Goal: Task Accomplishment & Management: Use online tool/utility

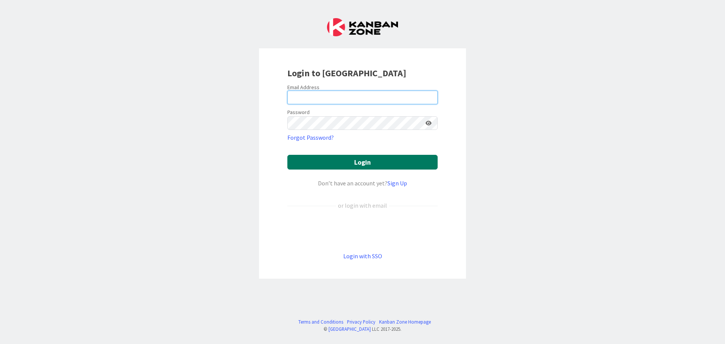
type input "[EMAIL_ADDRESS][PERSON_NAME][DOMAIN_NAME]"
click at [385, 163] on button "Login" at bounding box center [363, 162] width 150 height 15
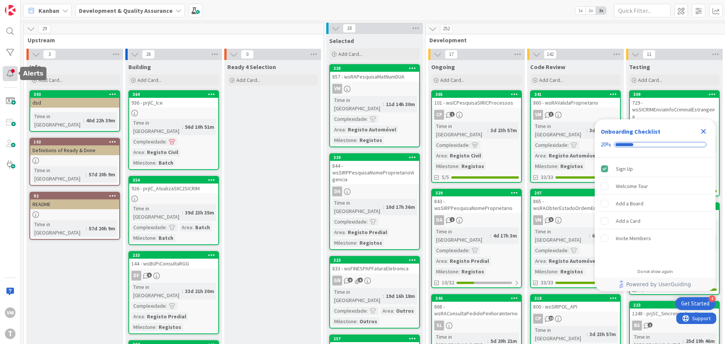
click at [12, 77] on div at bounding box center [10, 73] width 15 height 15
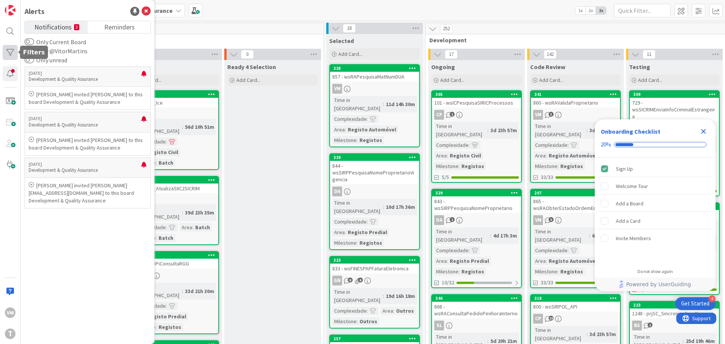
click at [6, 54] on div at bounding box center [10, 52] width 15 height 15
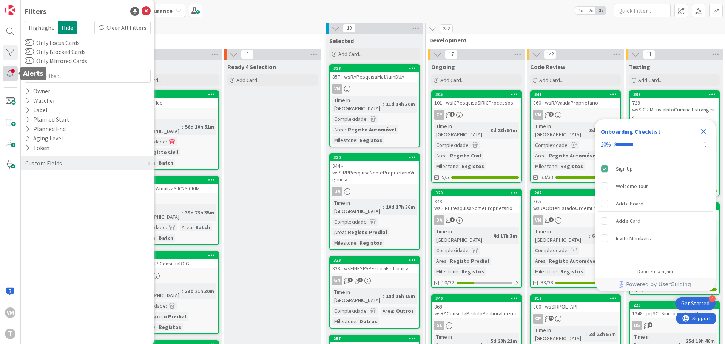
click at [10, 76] on div at bounding box center [10, 73] width 15 height 15
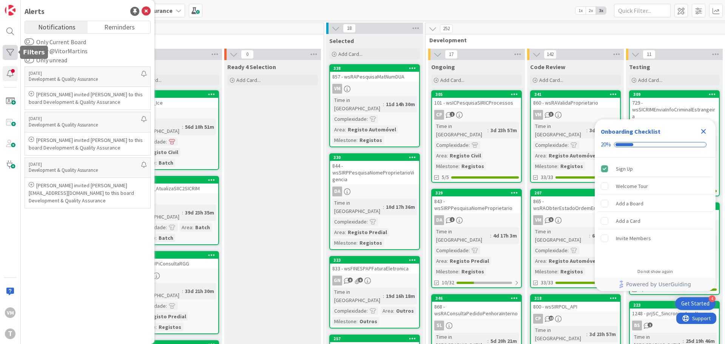
click at [8, 54] on div at bounding box center [10, 52] width 15 height 15
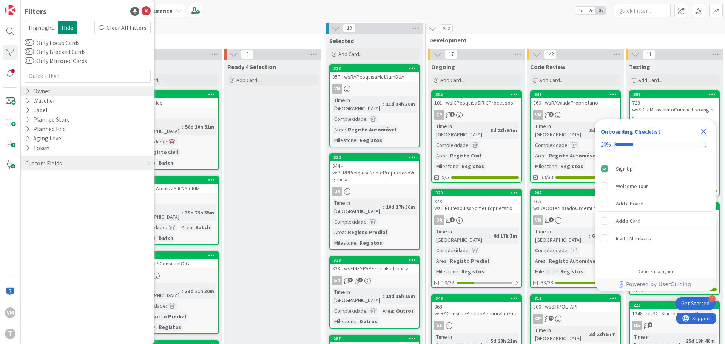
click at [27, 91] on icon at bounding box center [27, 91] width 5 height 6
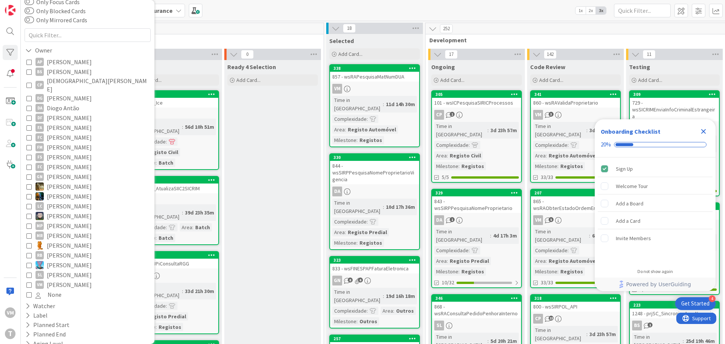
scroll to position [75, 0]
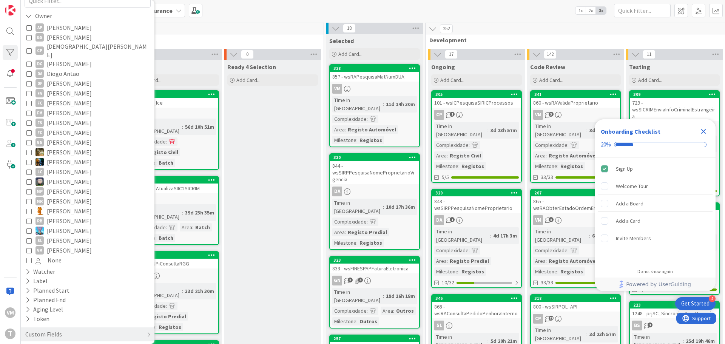
click at [28, 248] on icon at bounding box center [28, 250] width 5 height 5
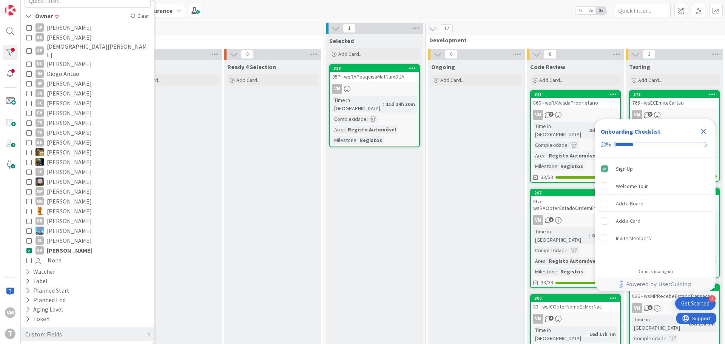
click at [372, 76] on div "857 - wsRAPesquisaMatNumDUA" at bounding box center [374, 77] width 89 height 10
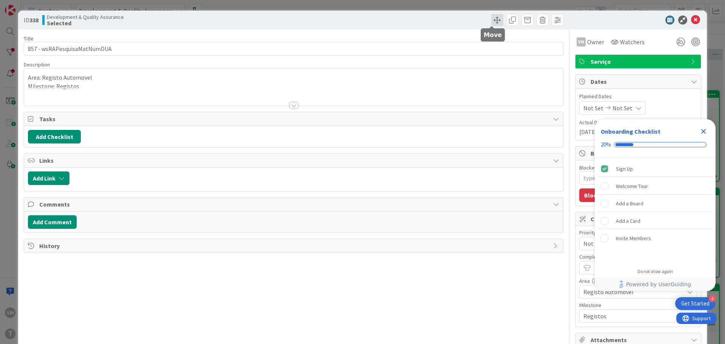
click at [492, 24] on span at bounding box center [498, 20] width 12 height 12
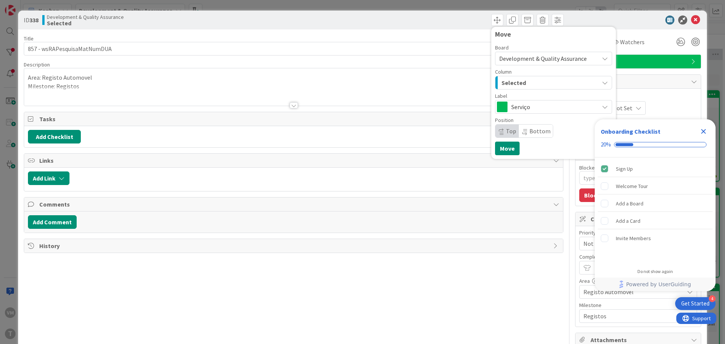
click at [519, 85] on span "Selected" at bounding box center [514, 83] width 25 height 10
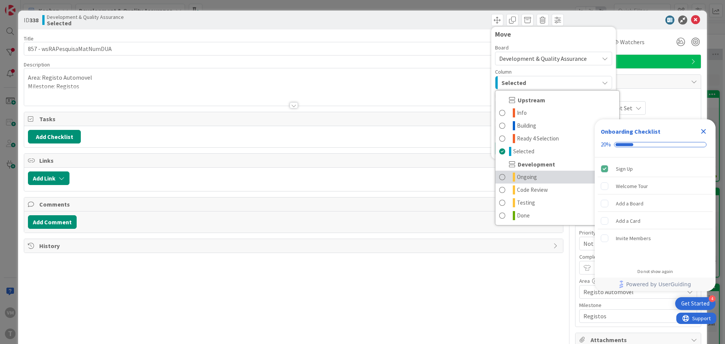
click at [517, 177] on span "Ongoing" at bounding box center [527, 177] width 20 height 9
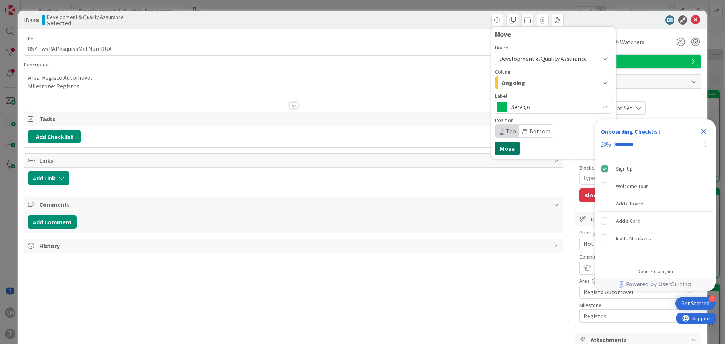
click at [498, 148] on button "Move" at bounding box center [507, 149] width 25 height 14
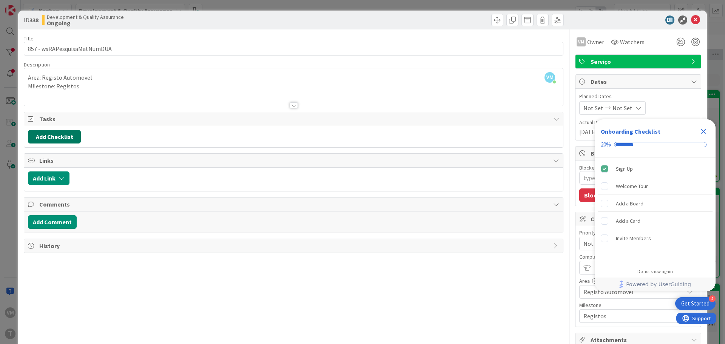
click at [60, 140] on button "Add Checklist" at bounding box center [54, 137] width 53 height 14
click at [59, 209] on div "Add Checklist Checklist Name (needed before adding tasks) 0 / 64 Add Load templ…" at bounding box center [90, 178] width 125 height 69
click at [59, 207] on link "Load template" at bounding box center [51, 205] width 39 height 8
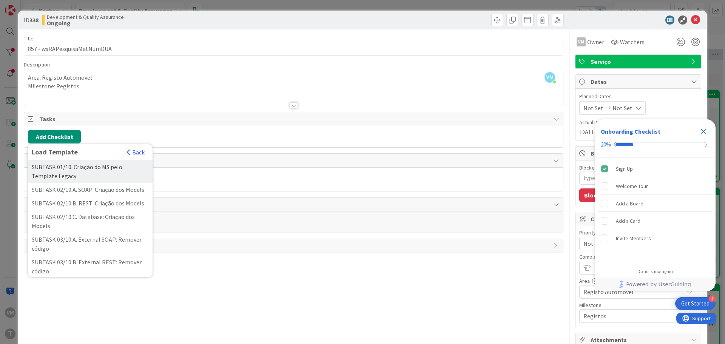
click at [78, 179] on div "SUBTASK 01/10. Criação do MS pelo Template Legacy" at bounding box center [90, 171] width 125 height 23
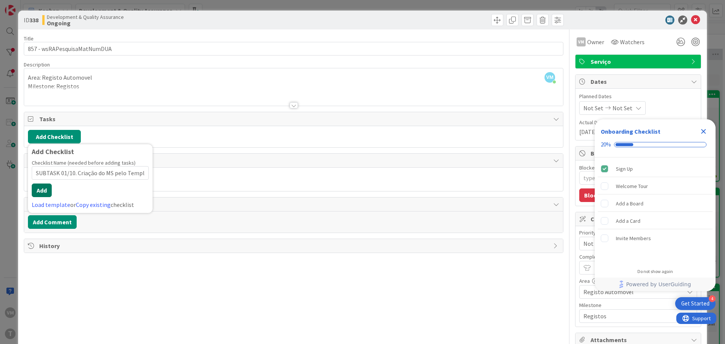
click at [46, 189] on button "Add" at bounding box center [42, 191] width 20 height 14
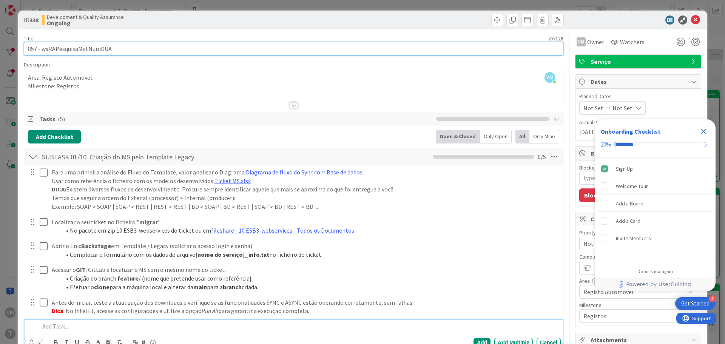
click at [87, 53] on input "857 - wsRAPesquisaMatNumDUA" at bounding box center [294, 49] width 540 height 14
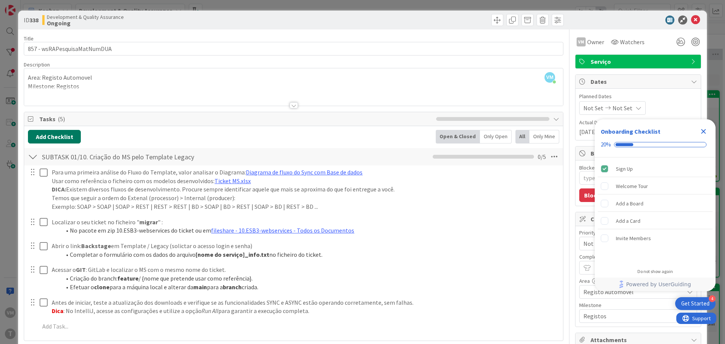
click at [68, 135] on button "Add Checklist" at bounding box center [54, 137] width 53 height 14
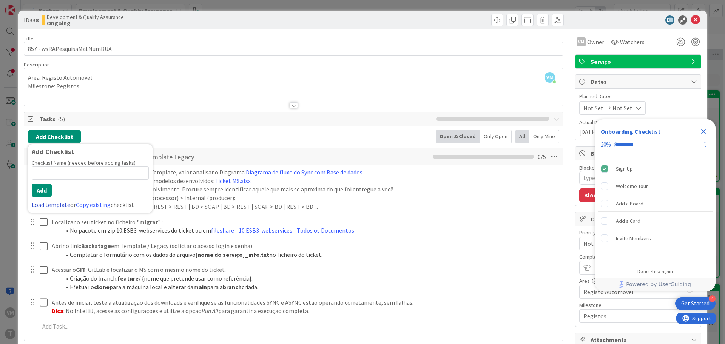
click at [57, 203] on link "Load template" at bounding box center [51, 205] width 39 height 8
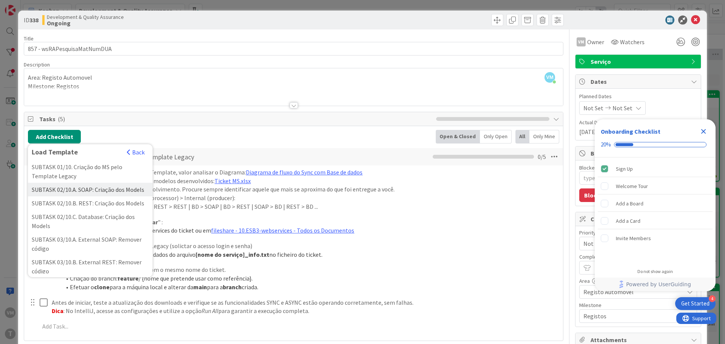
click at [105, 195] on div "SUBTASK 02/10.A. SOAP: Criação dos Models" at bounding box center [90, 190] width 125 height 14
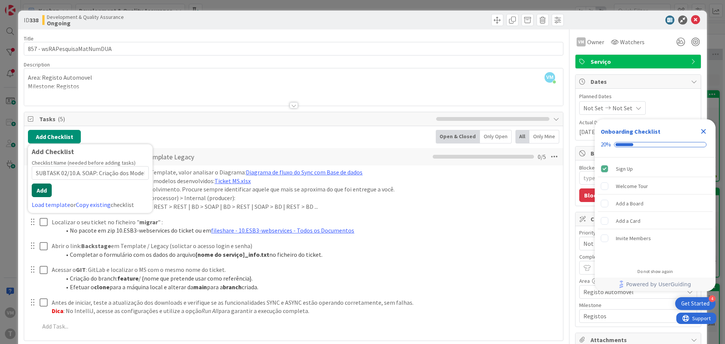
click at [47, 192] on button "Add" at bounding box center [42, 191] width 20 height 14
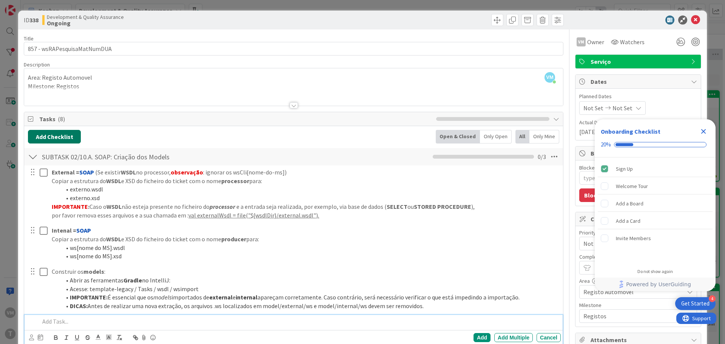
click at [62, 138] on button "Add Checklist" at bounding box center [54, 137] width 53 height 14
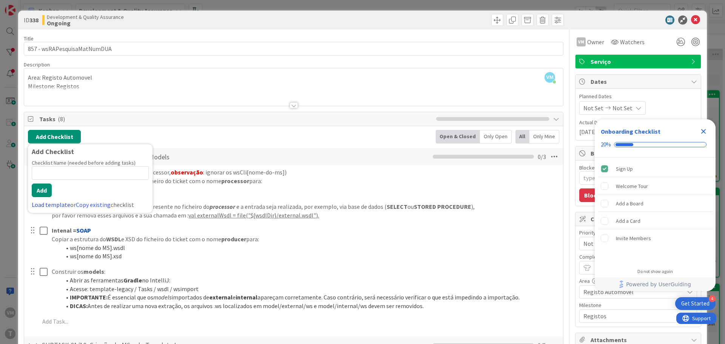
click at [58, 205] on link "Load template" at bounding box center [51, 205] width 39 height 8
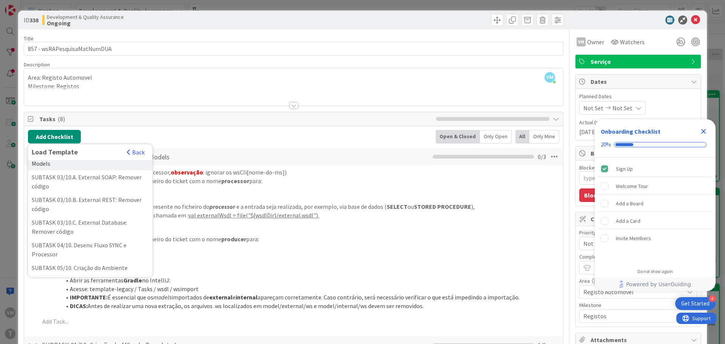
scroll to position [76, 0]
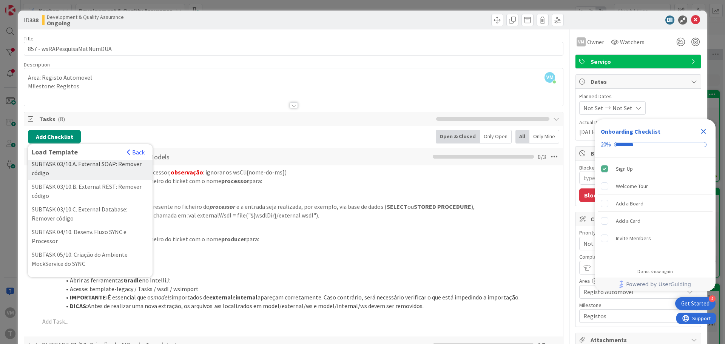
click at [100, 180] on div "SUBTASK 03/10.A. External SOAP: Remover código" at bounding box center [90, 168] width 125 height 23
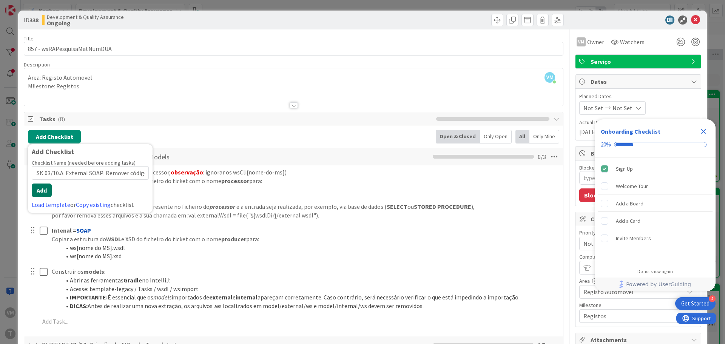
scroll to position [0, 0]
click at [37, 189] on button "Add" at bounding box center [42, 191] width 20 height 14
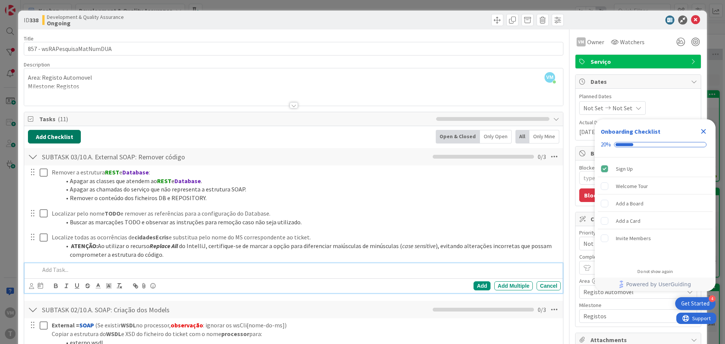
click at [59, 139] on button "Add Checklist" at bounding box center [54, 137] width 53 height 14
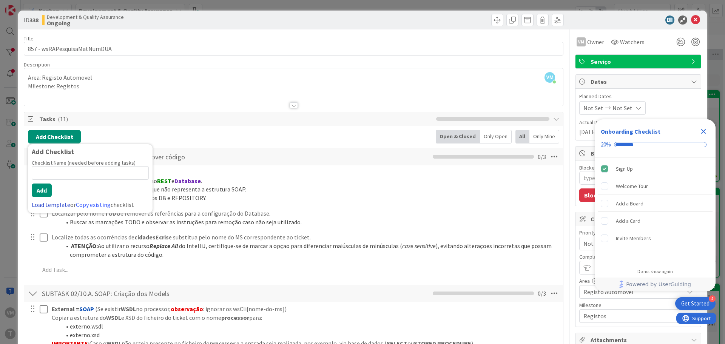
click at [54, 204] on link "Load template" at bounding box center [51, 205] width 39 height 8
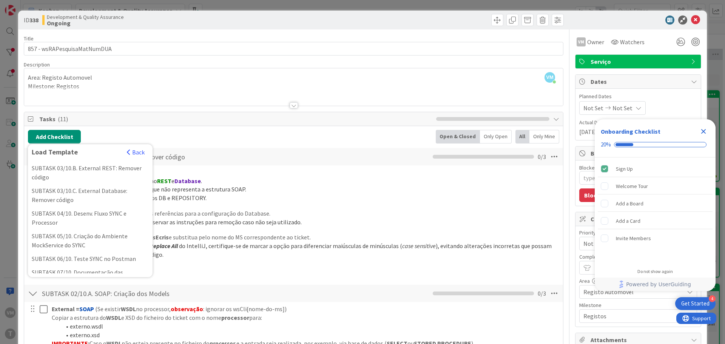
scroll to position [113, 0]
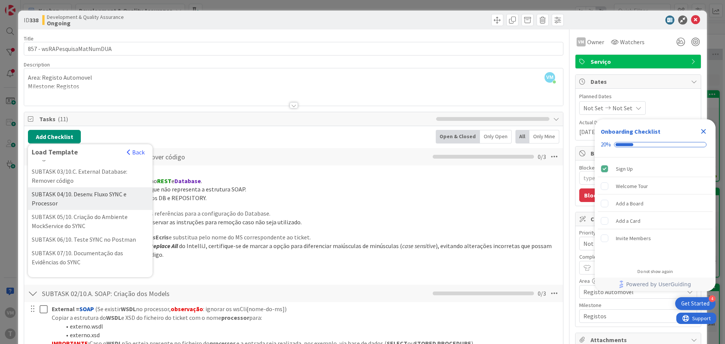
click at [102, 209] on div "SUBTASK 04/10. Desenv. Fluxo SYNC e Processor" at bounding box center [90, 198] width 125 height 23
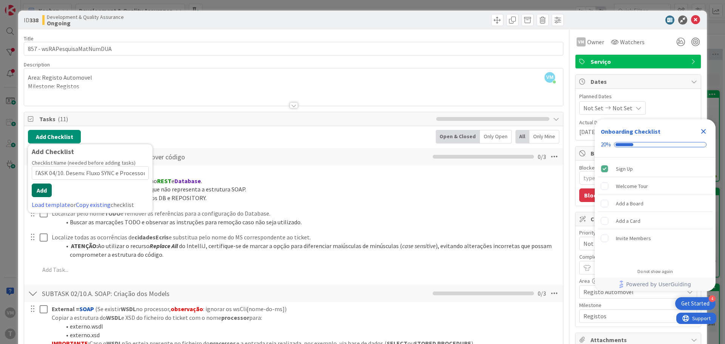
scroll to position [0, 0]
click at [37, 190] on button "Add" at bounding box center [42, 191] width 20 height 14
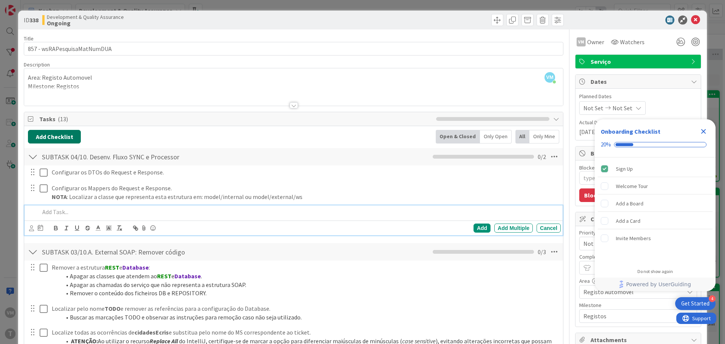
click at [57, 139] on button "Add Checklist" at bounding box center [54, 137] width 53 height 14
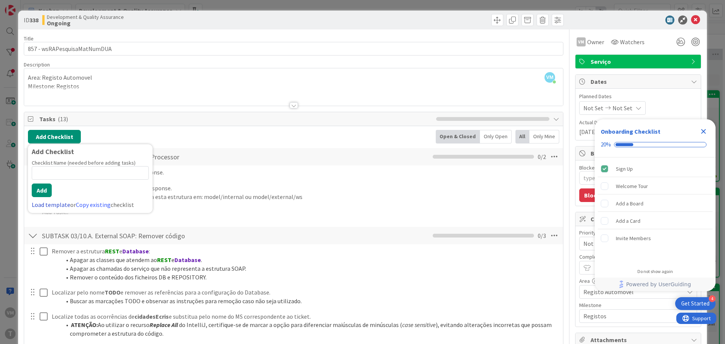
click at [55, 206] on link "Load template" at bounding box center [51, 205] width 39 height 8
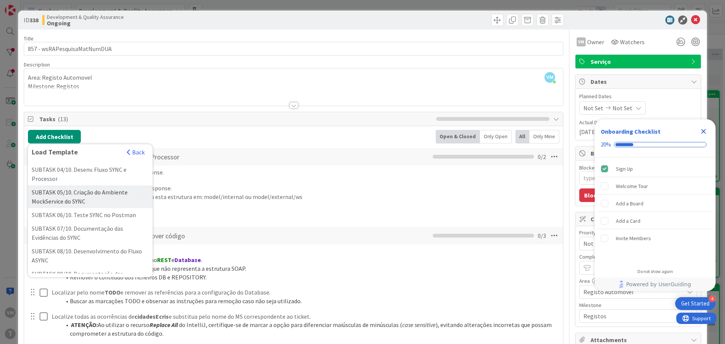
scroll to position [151, 0]
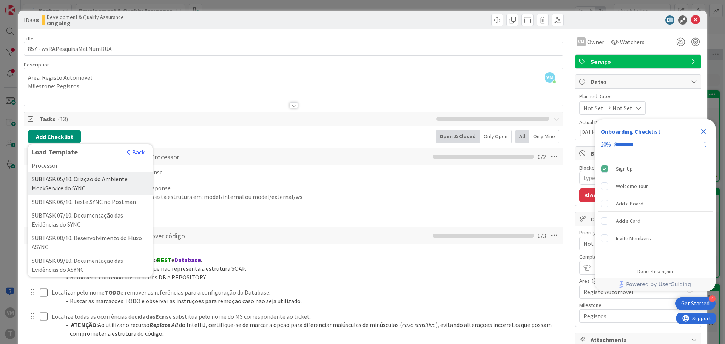
click at [79, 194] on div "SUBTASK 05/10. Criação do Ambiente MockService do SYNC" at bounding box center [90, 183] width 125 height 23
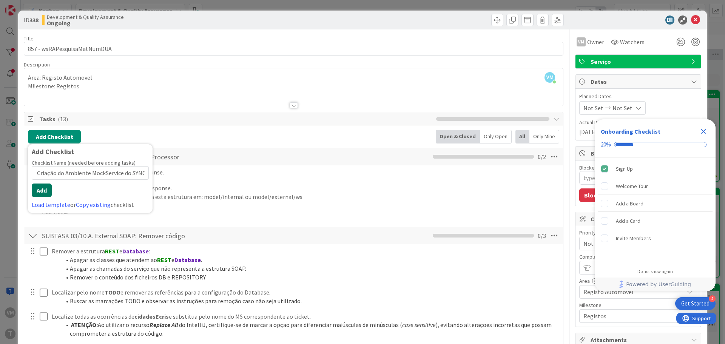
scroll to position [0, 0]
click at [32, 193] on button "Add" at bounding box center [42, 191] width 20 height 14
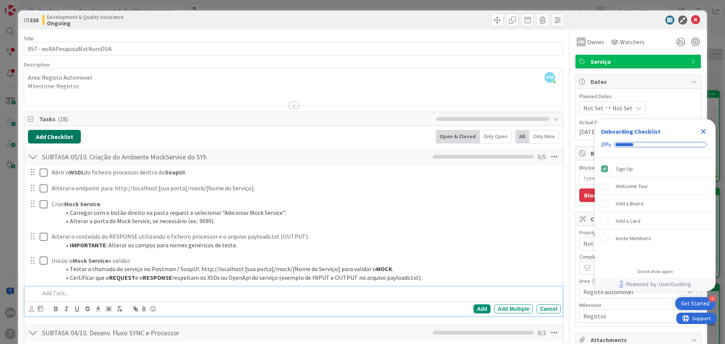
click at [54, 140] on button "Add Checklist" at bounding box center [54, 137] width 53 height 14
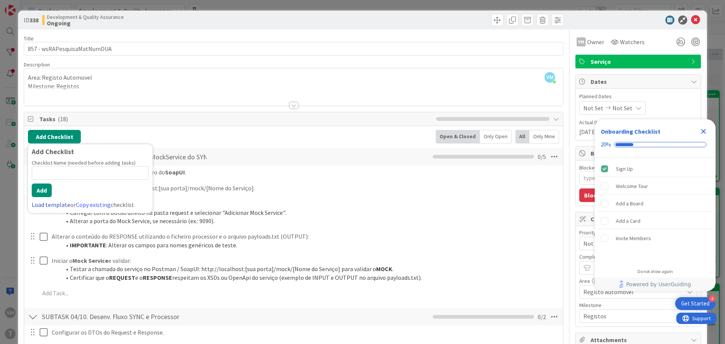
click at [53, 202] on link "Load template" at bounding box center [51, 205] width 39 height 8
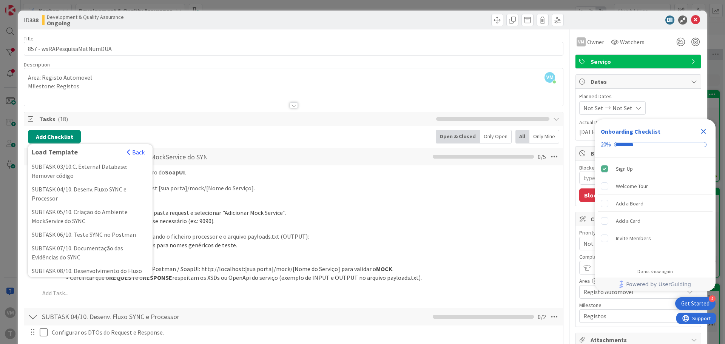
scroll to position [151, 0]
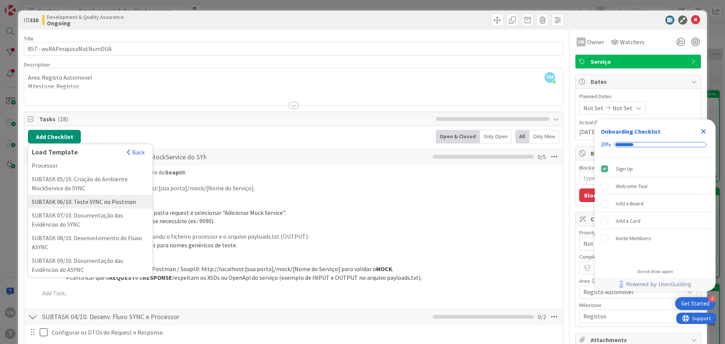
click at [90, 209] on div "SUBTASK 06/10. Teste SYNC no Postman" at bounding box center [90, 202] width 125 height 14
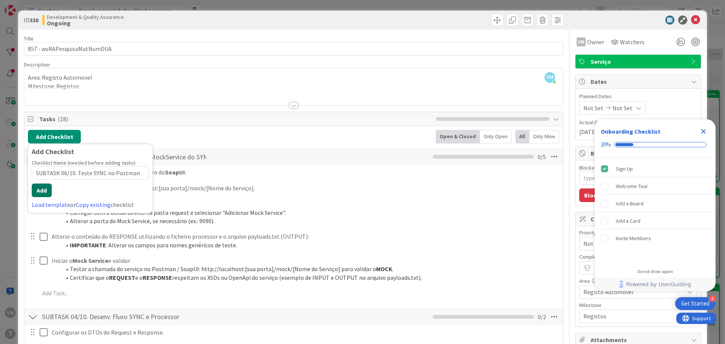
click at [37, 191] on button "Add" at bounding box center [42, 191] width 20 height 14
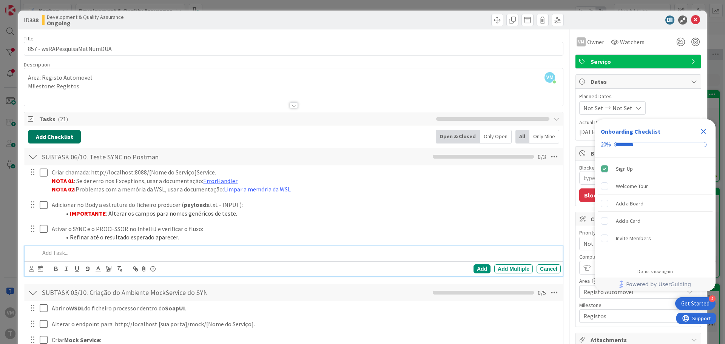
click at [49, 136] on button "Add Checklist" at bounding box center [54, 137] width 53 height 14
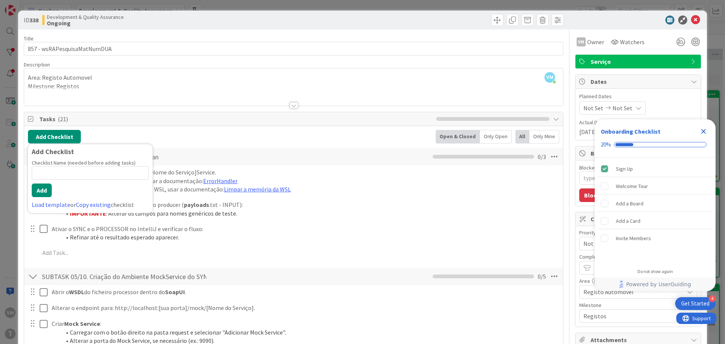
click at [49, 198] on div "Checklist Name (needed before adding tasks) 0 / 64 Add Load template or Copy ex…" at bounding box center [90, 184] width 117 height 50
click at [52, 204] on link "Load template" at bounding box center [51, 205] width 39 height 8
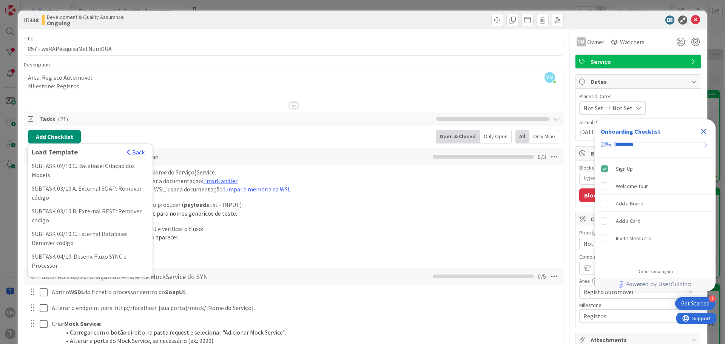
scroll to position [189, 0]
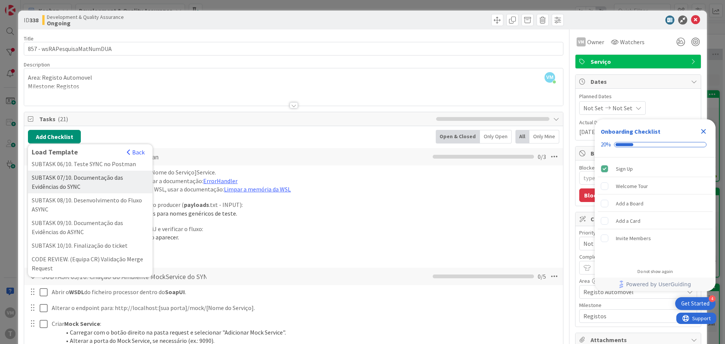
click at [87, 193] on div "SUBTASK 07/10. Documentação das Evidências do SYNC" at bounding box center [90, 182] width 125 height 23
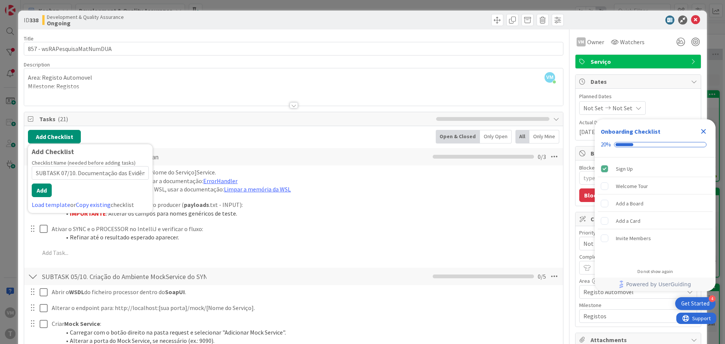
scroll to position [0, 32]
click at [49, 193] on button "Add" at bounding box center [42, 191] width 20 height 14
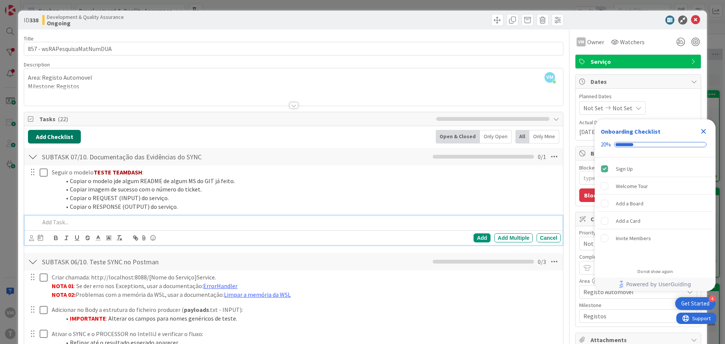
click at [55, 137] on button "Add Checklist" at bounding box center [54, 137] width 53 height 14
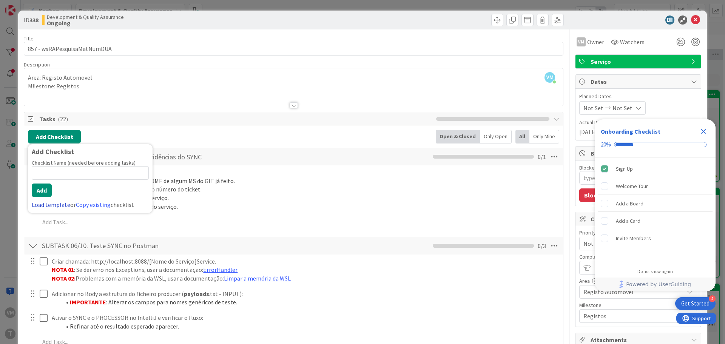
click at [52, 207] on link "Load template" at bounding box center [51, 205] width 39 height 8
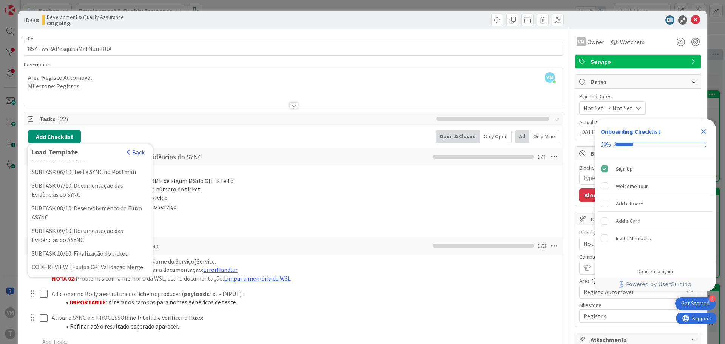
scroll to position [189, 0]
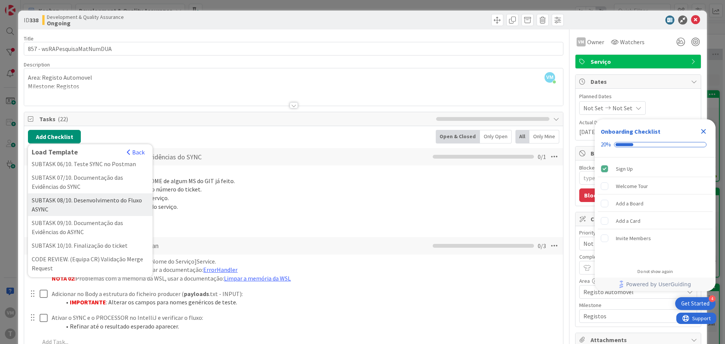
click at [86, 211] on div "SUBTASK 08/10. Desenvolvimento do Fluxo ASYNC" at bounding box center [90, 204] width 125 height 23
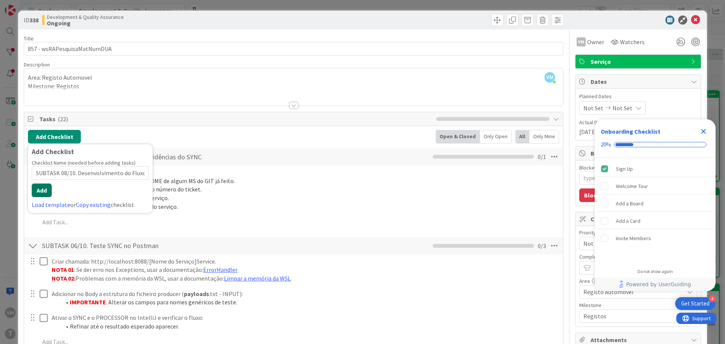
scroll to position [0, 17]
click at [46, 187] on button "Add" at bounding box center [42, 191] width 20 height 14
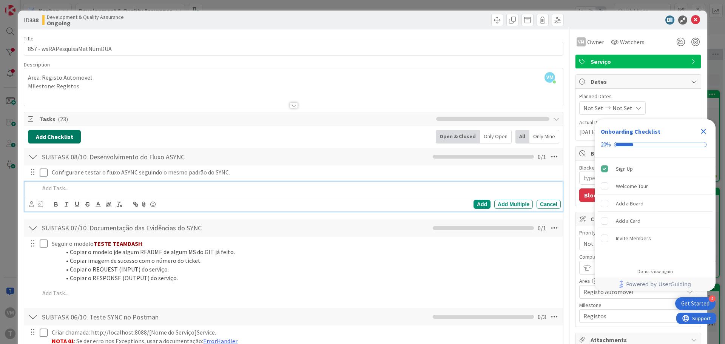
click at [60, 133] on button "Add Checklist" at bounding box center [54, 137] width 53 height 14
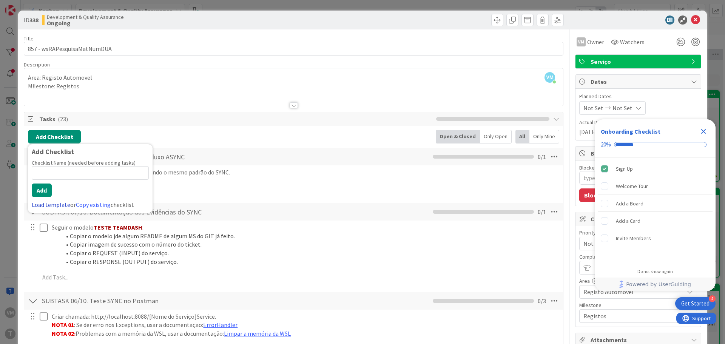
click at [53, 205] on link "Load template" at bounding box center [51, 205] width 39 height 8
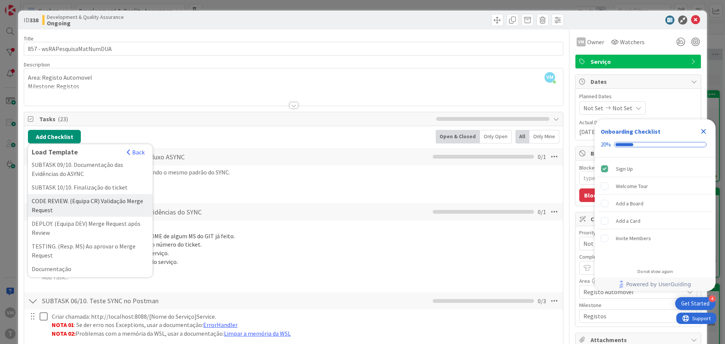
scroll to position [258, 0]
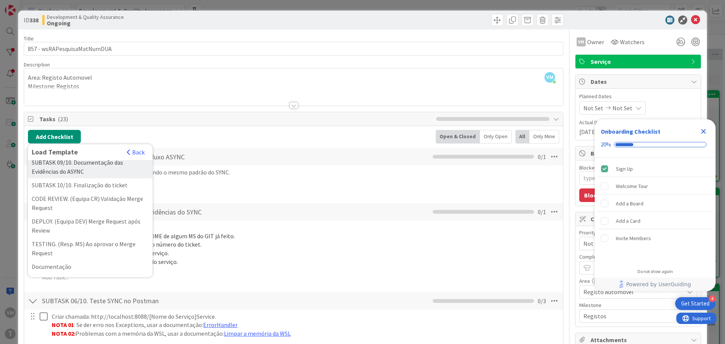
click at [85, 171] on div "SUBTASK 09/10. Documentação das Evidências do ASYNC" at bounding box center [90, 167] width 125 height 23
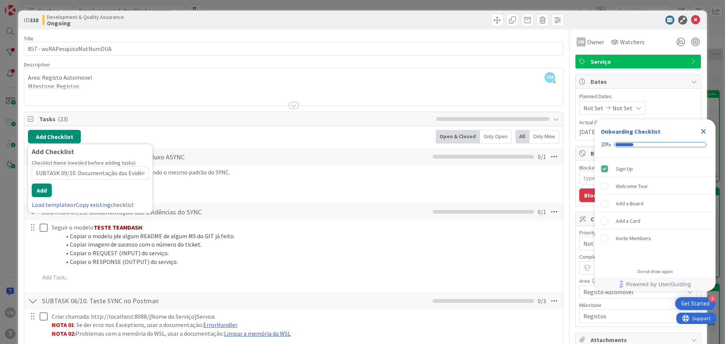
scroll to position [0, 35]
click at [39, 192] on button "Add" at bounding box center [42, 191] width 20 height 14
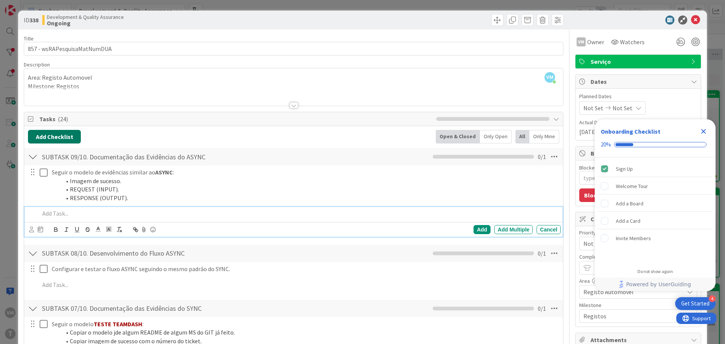
click at [48, 133] on button "Add Checklist" at bounding box center [54, 137] width 53 height 14
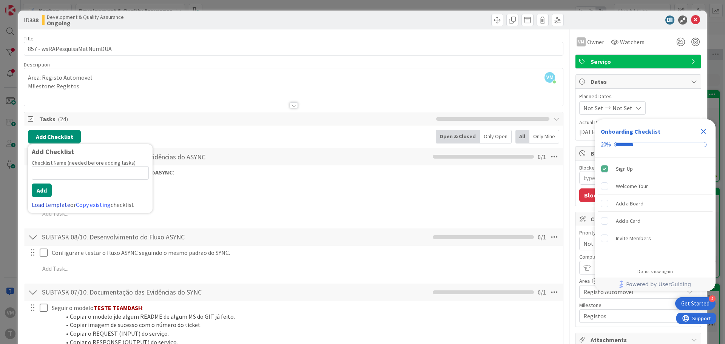
click at [52, 206] on link "Load template" at bounding box center [51, 205] width 39 height 8
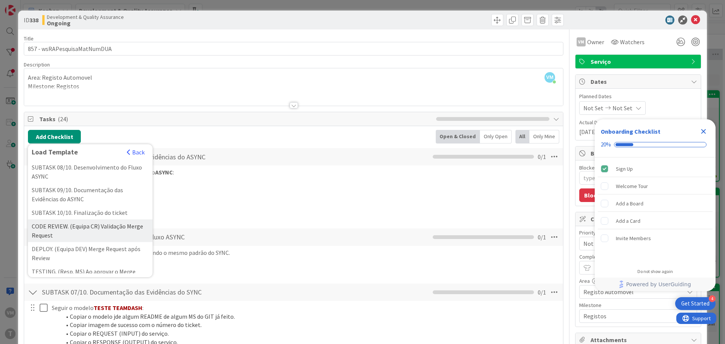
scroll to position [227, 0]
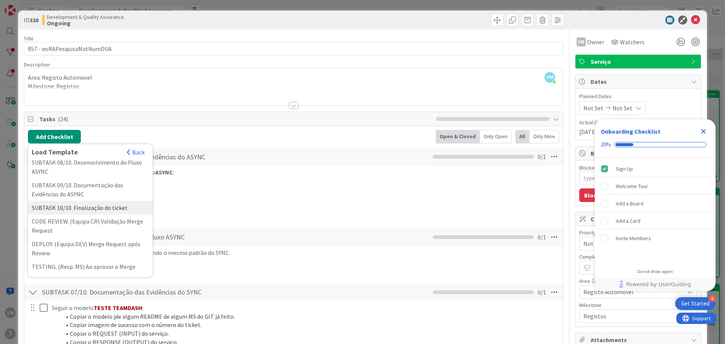
click at [79, 215] on div "SUBTASK 10/10. Finalização do ticket" at bounding box center [90, 208] width 125 height 14
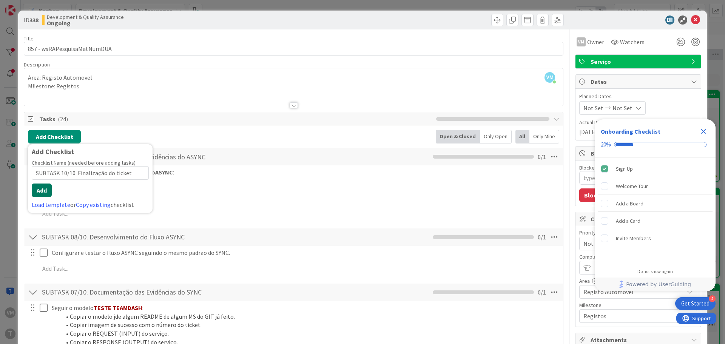
click at [39, 190] on button "Add" at bounding box center [42, 191] width 20 height 14
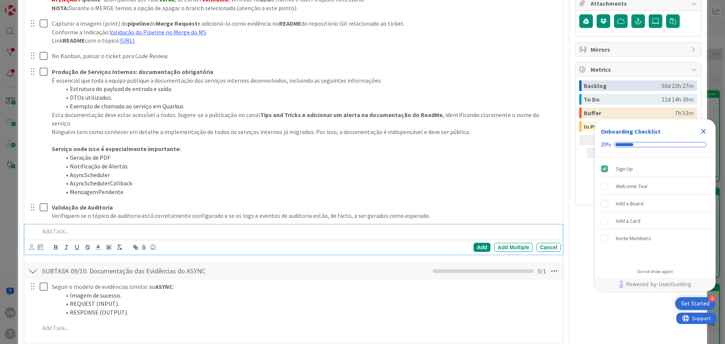
scroll to position [110, 0]
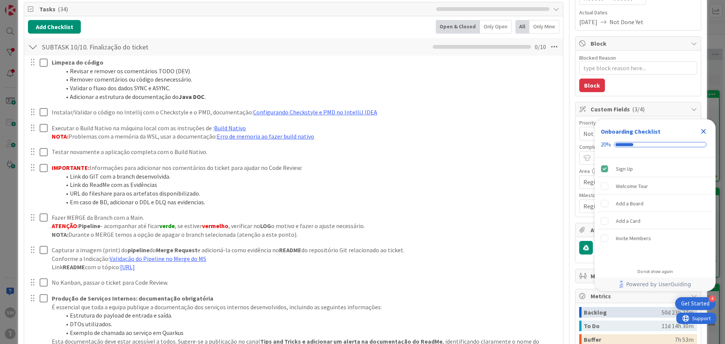
type textarea "x"
